Goal: Task Accomplishment & Management: Complete application form

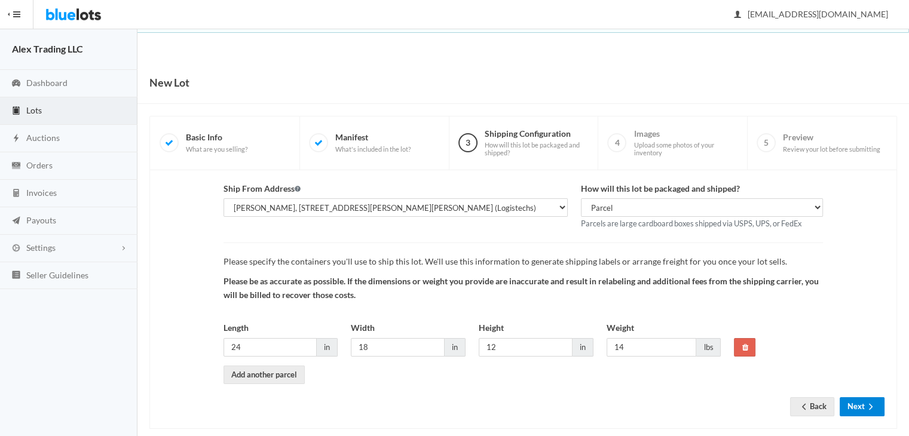
click at [854, 400] on button "Next" at bounding box center [862, 407] width 45 height 19
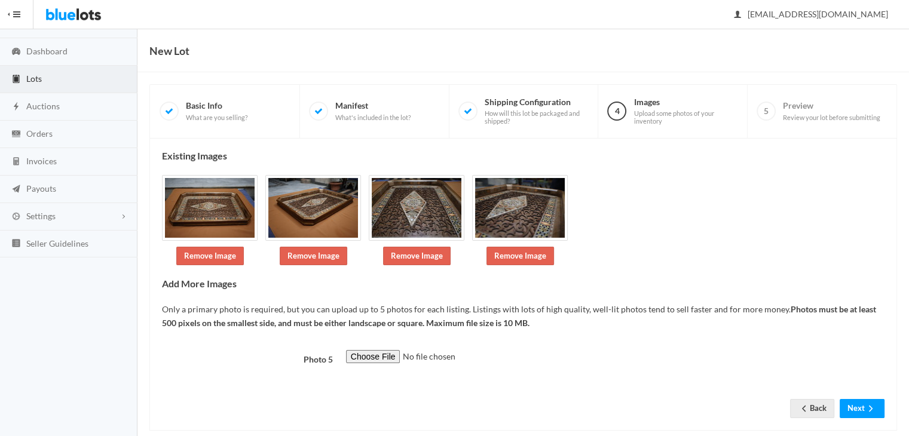
scroll to position [49, 0]
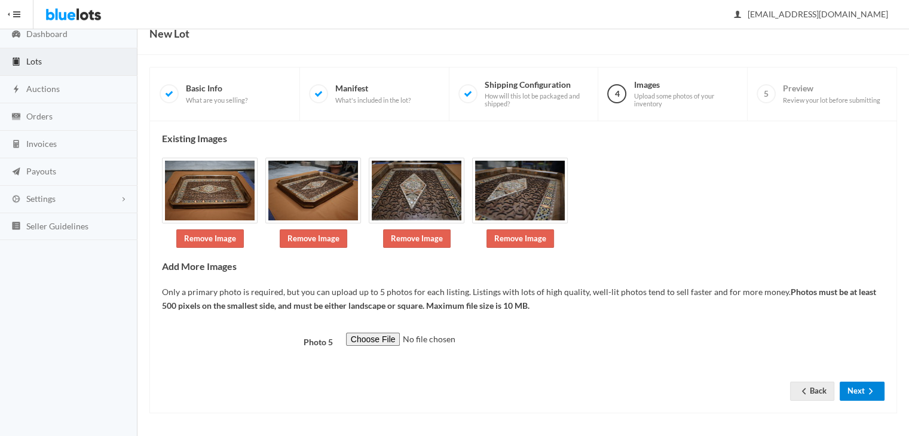
click at [845, 392] on button "Next" at bounding box center [862, 391] width 45 height 19
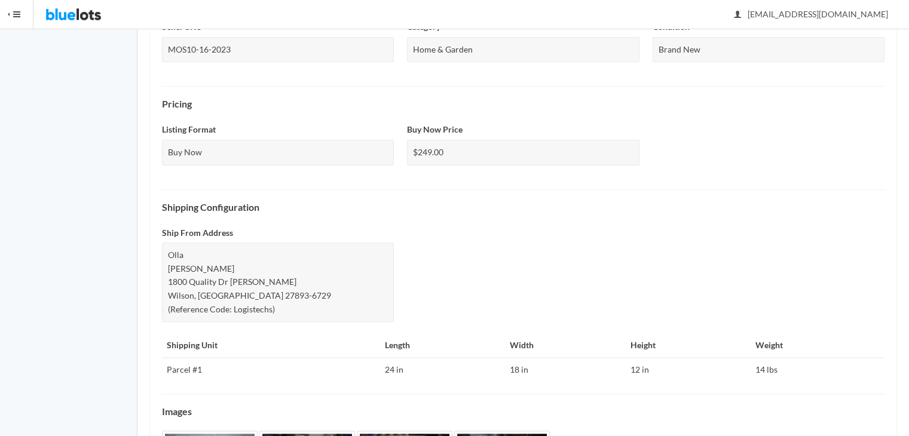
scroll to position [481, 0]
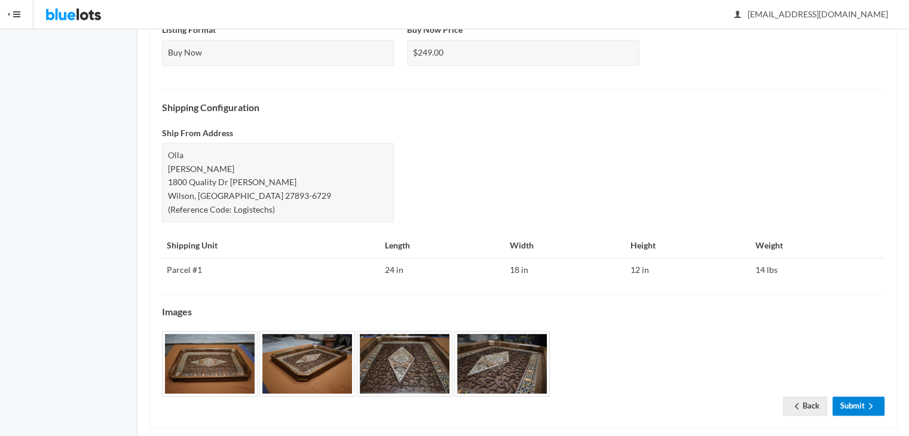
click at [863, 397] on link "Submit" at bounding box center [859, 406] width 52 height 19
